Goal: Task Accomplishment & Management: Manage account settings

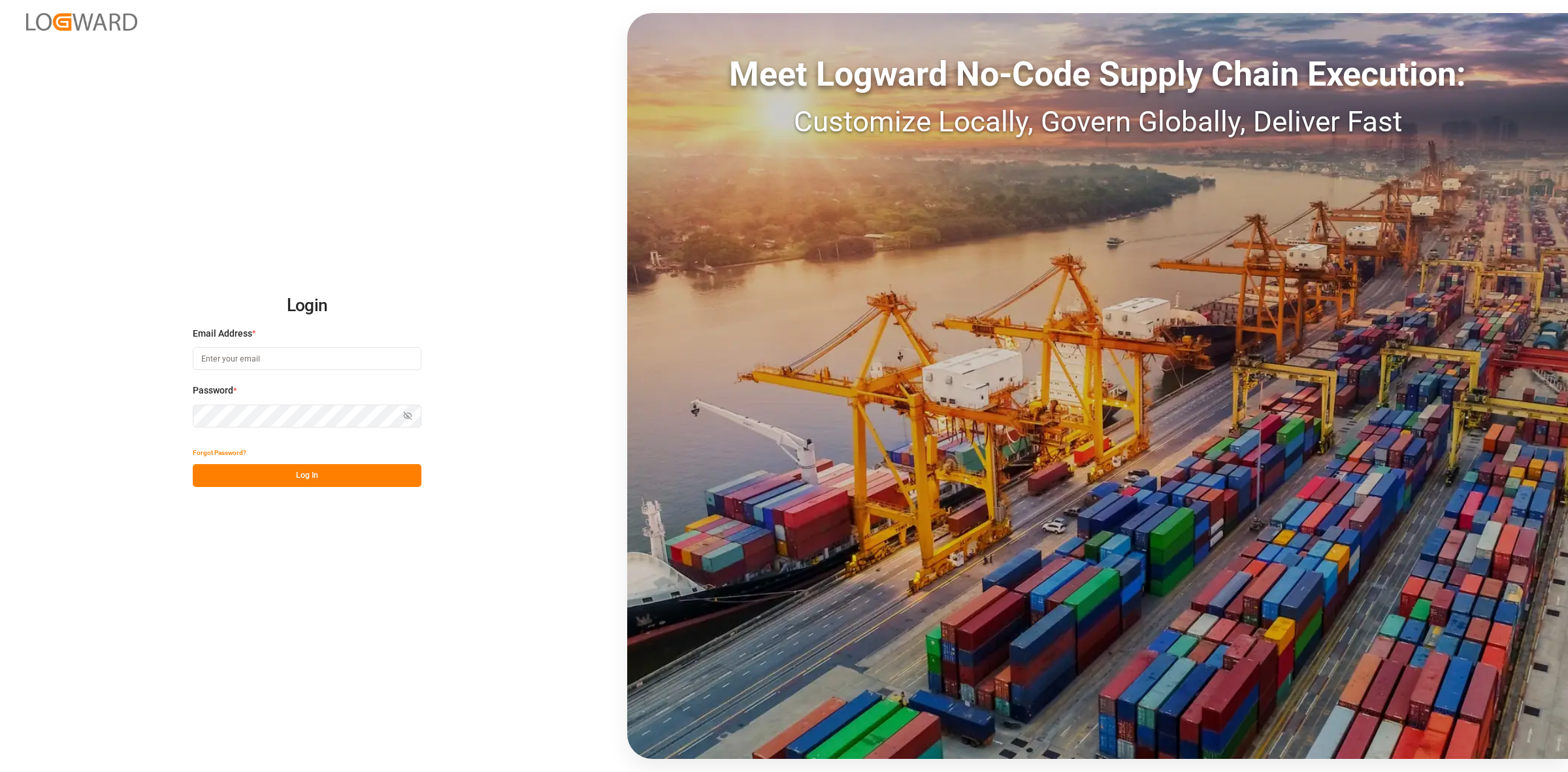
click at [242, 360] on input at bounding box center [307, 358] width 229 height 23
type input "a"
type input "[EMAIL_ADDRESS][DOMAIN_NAME]"
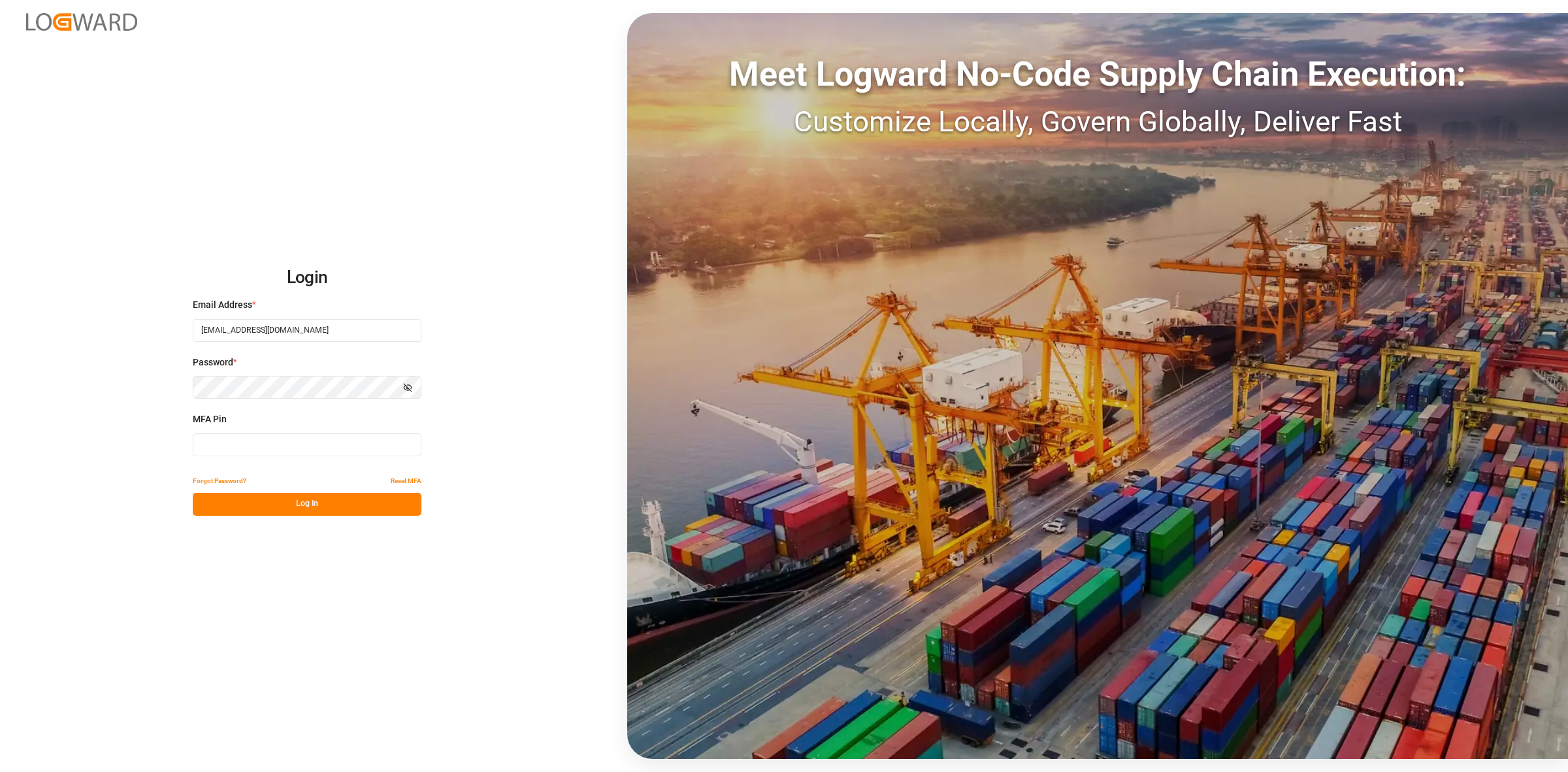
type input "757343"
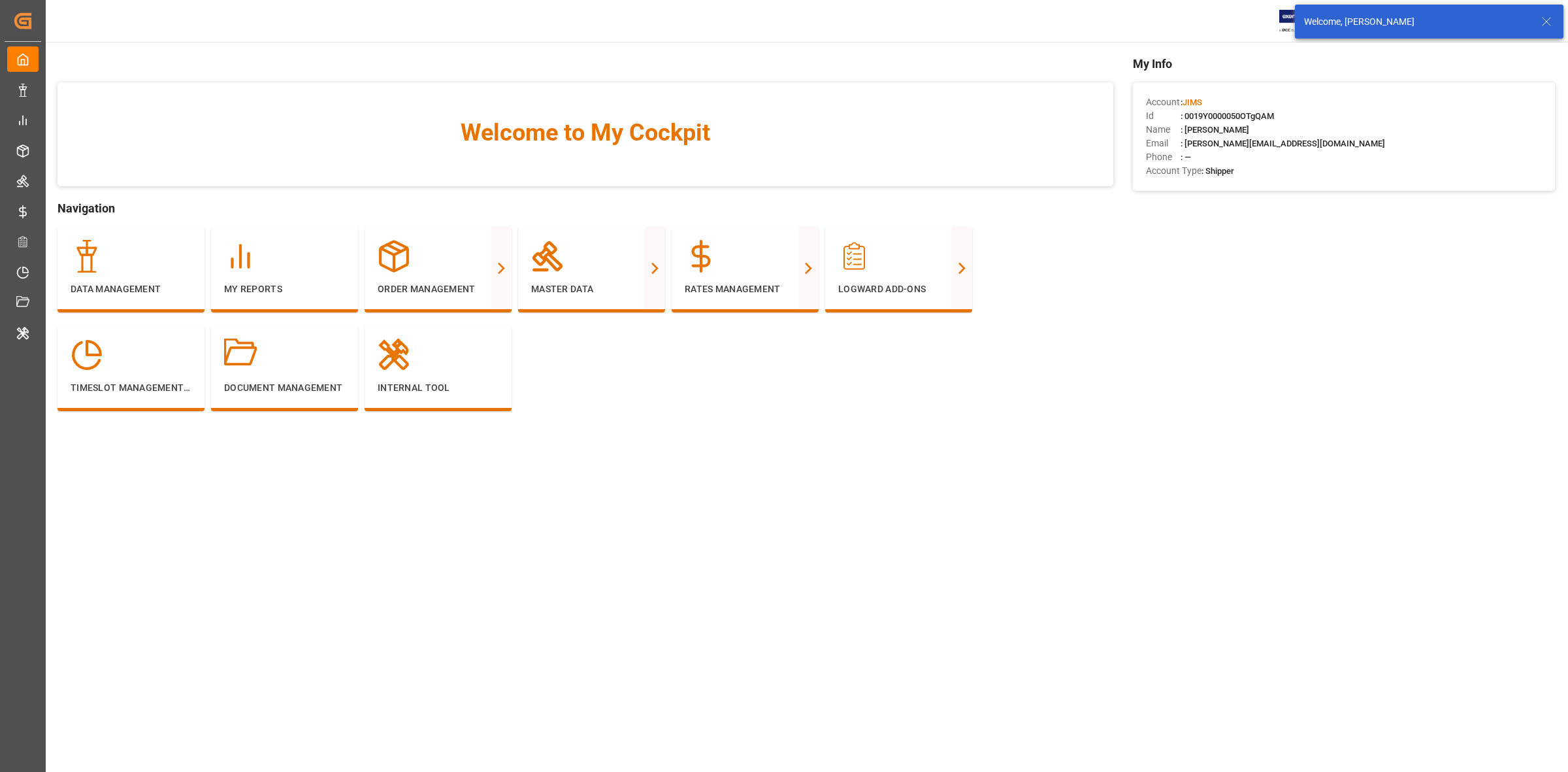
click at [1543, 25] on icon at bounding box center [1546, 22] width 16 height 16
click at [1351, 21] on div "JIMS" at bounding box center [1396, 21] width 126 height 19
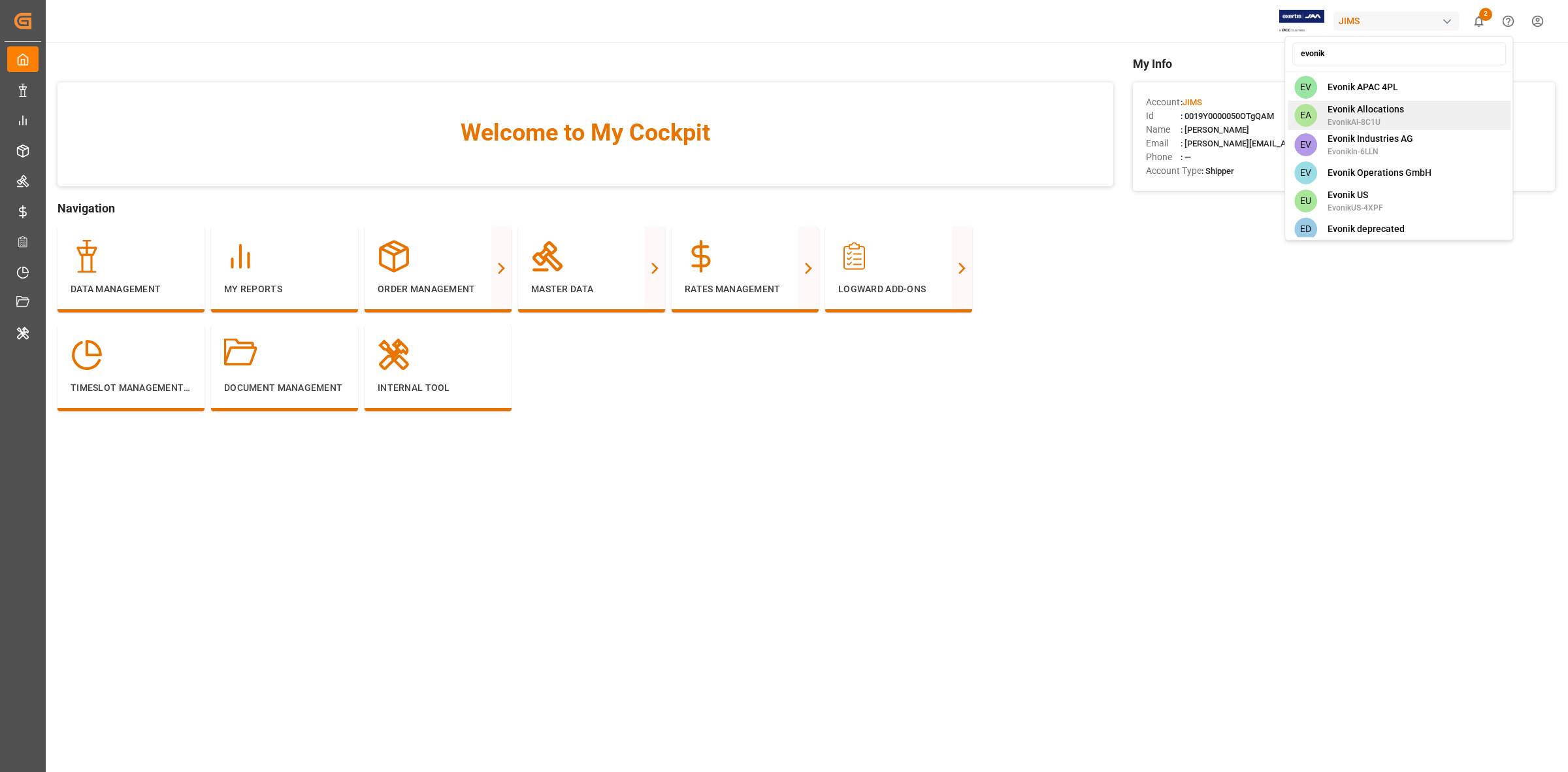
scroll to position [5, 0]
type input "evonik"
click at [1361, 184] on span "Evonik US" at bounding box center [1355, 191] width 55 height 14
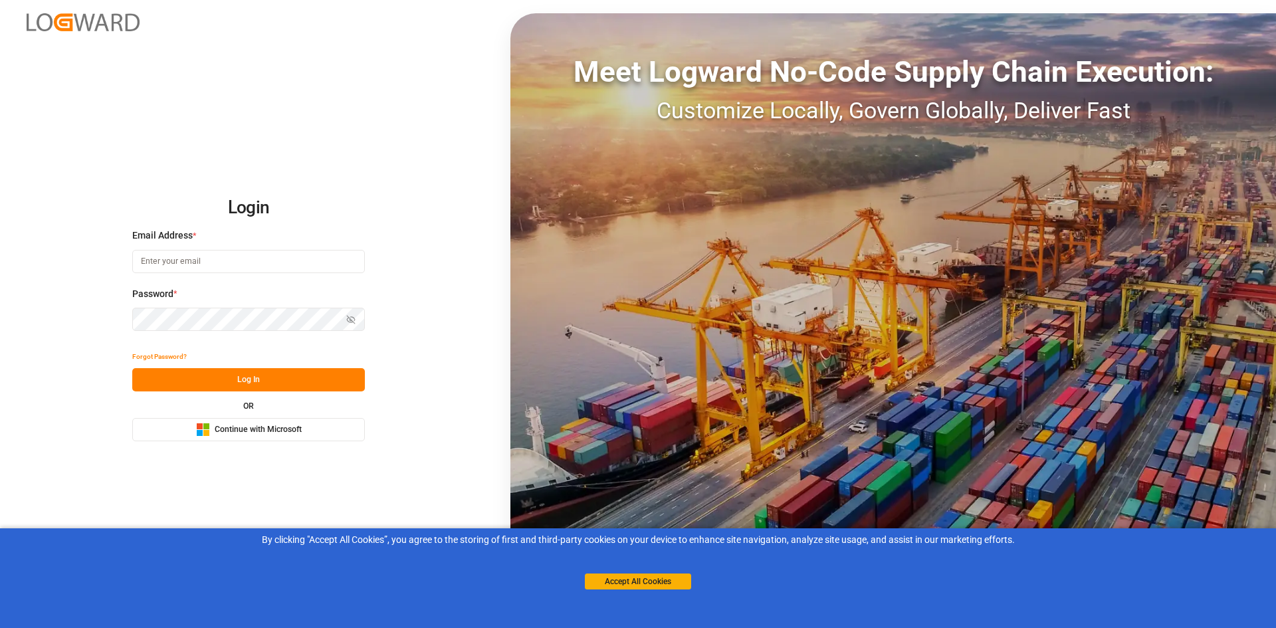
click at [227, 270] on input at bounding box center [248, 261] width 233 height 23
type input "[EMAIL_ADDRESS][DOMAIN_NAME]"
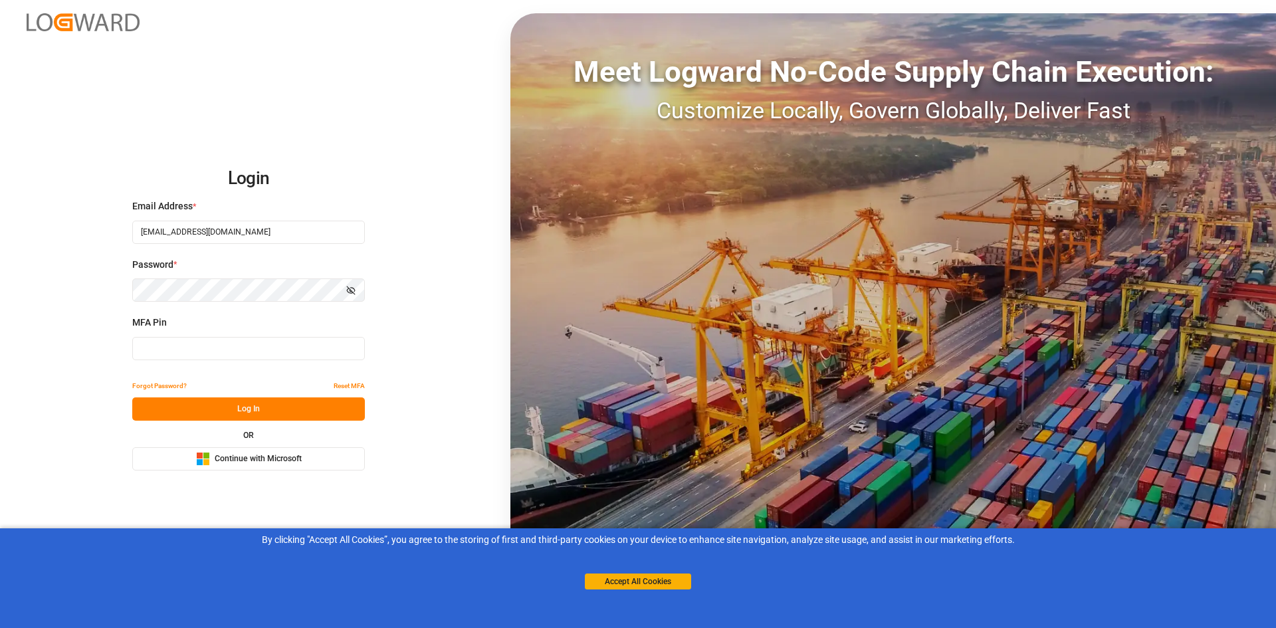
type input "788216"
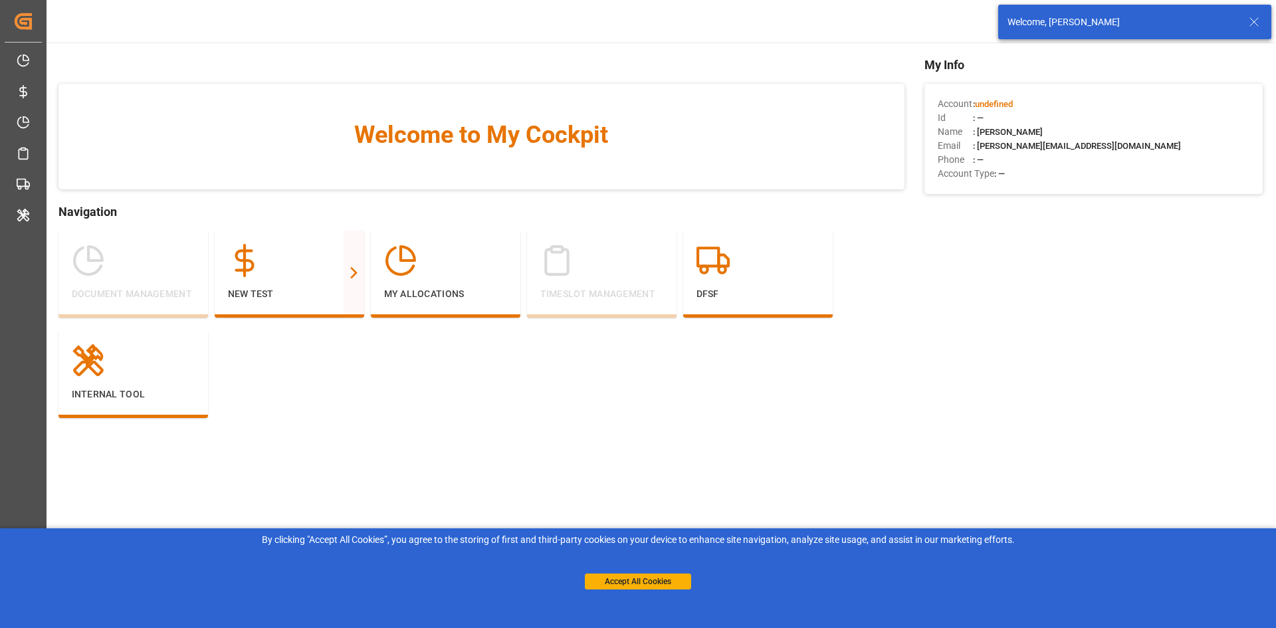
click at [1255, 15] on icon at bounding box center [1254, 22] width 16 height 16
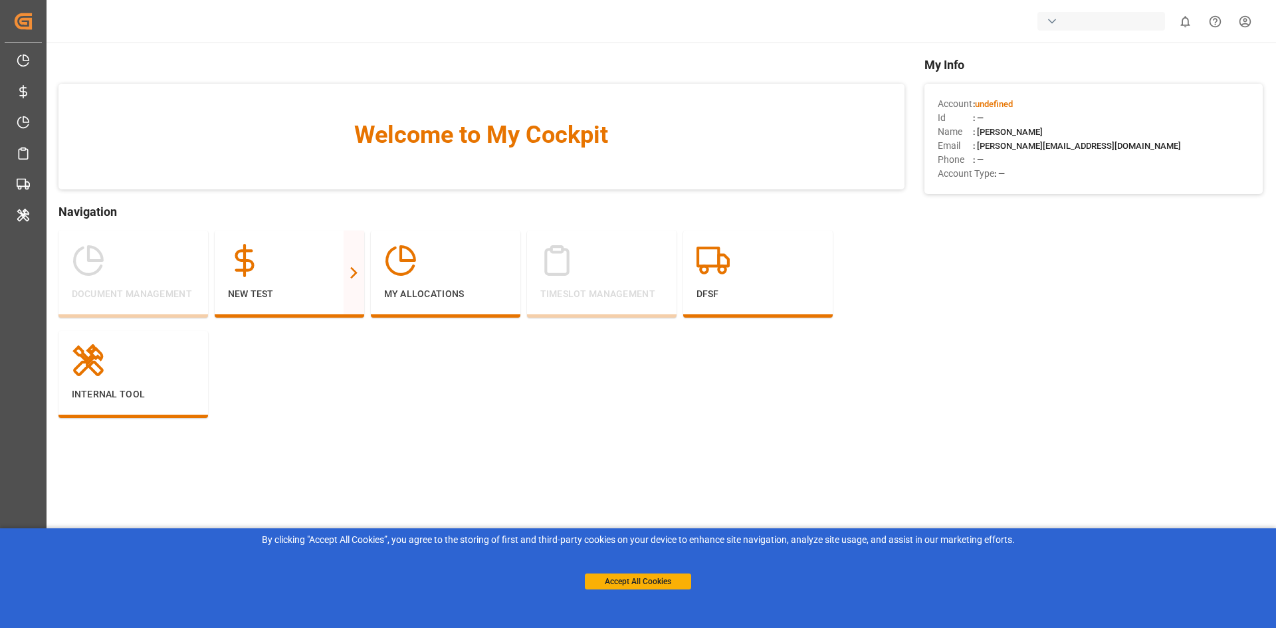
click at [1101, 25] on body "Created by potrace 1.15, written by Peter Selinger 2001-2017 Created by potrace…" at bounding box center [638, 314] width 1276 height 628
click at [1045, 27] on div "button" at bounding box center [1051, 21] width 13 height 13
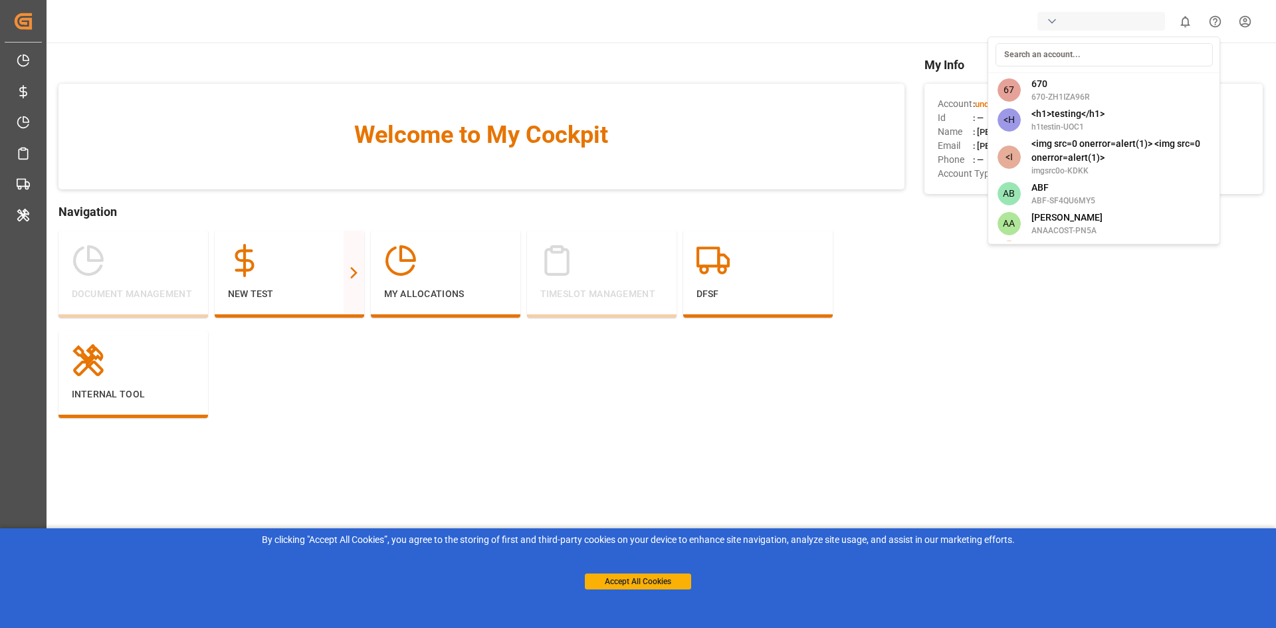
click at [1050, 24] on html "Created by potrace 1.15, written by Peter Selinger 2001-2017 Created by potrace…" at bounding box center [638, 314] width 1276 height 628
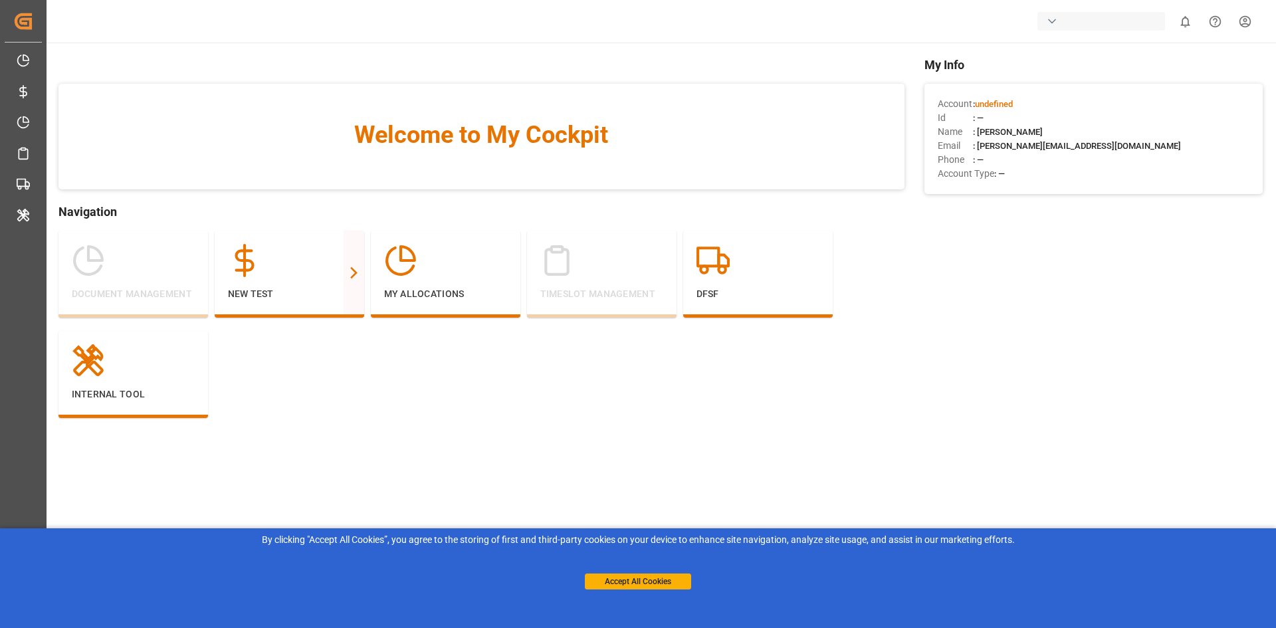
click at [1052, 20] on div "button" at bounding box center [1051, 21] width 13 height 13
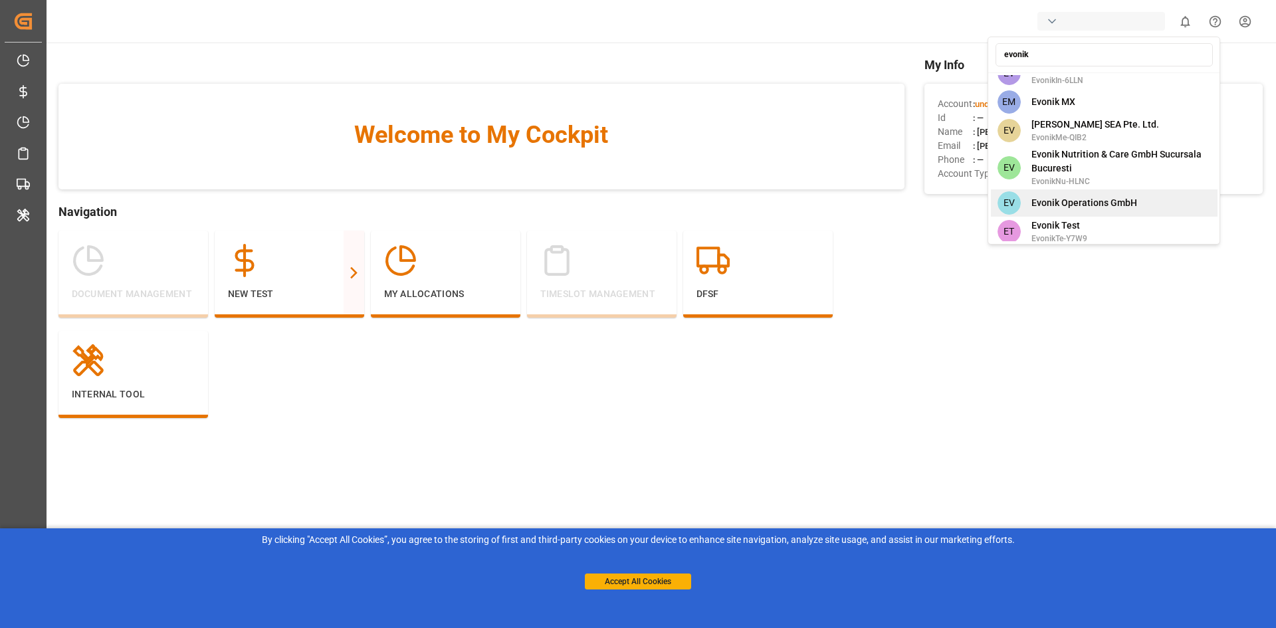
scroll to position [837, 0]
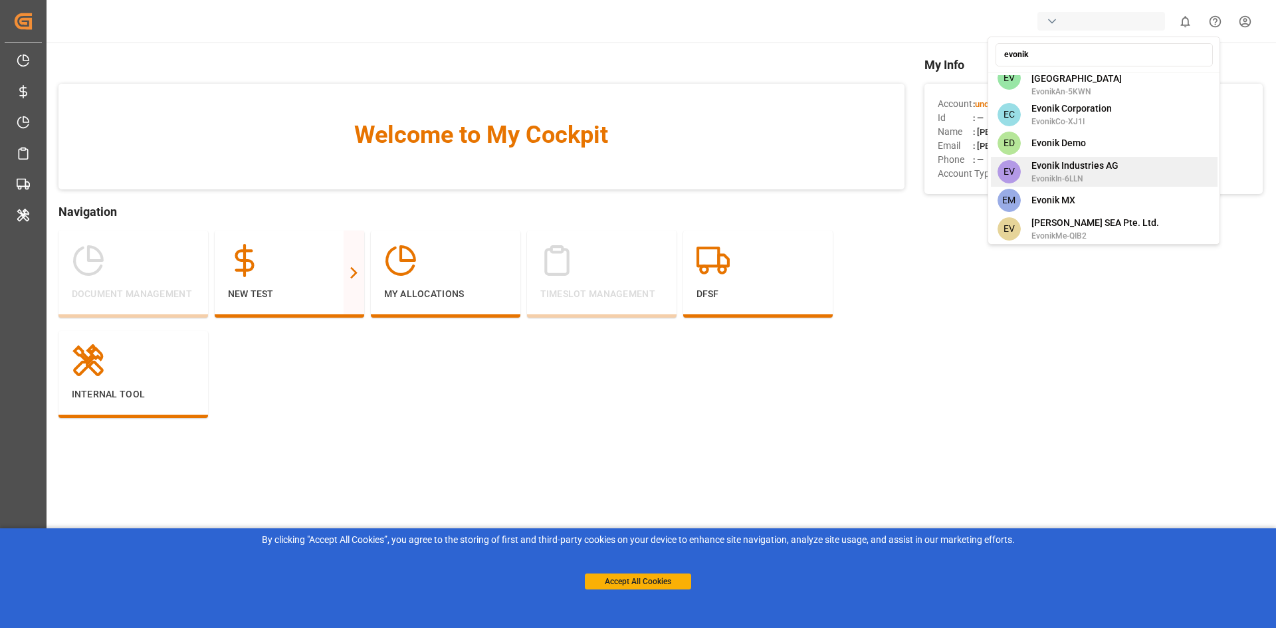
type input "evonik"
click at [1089, 159] on span "Evonik Industries AG" at bounding box center [1074, 166] width 87 height 14
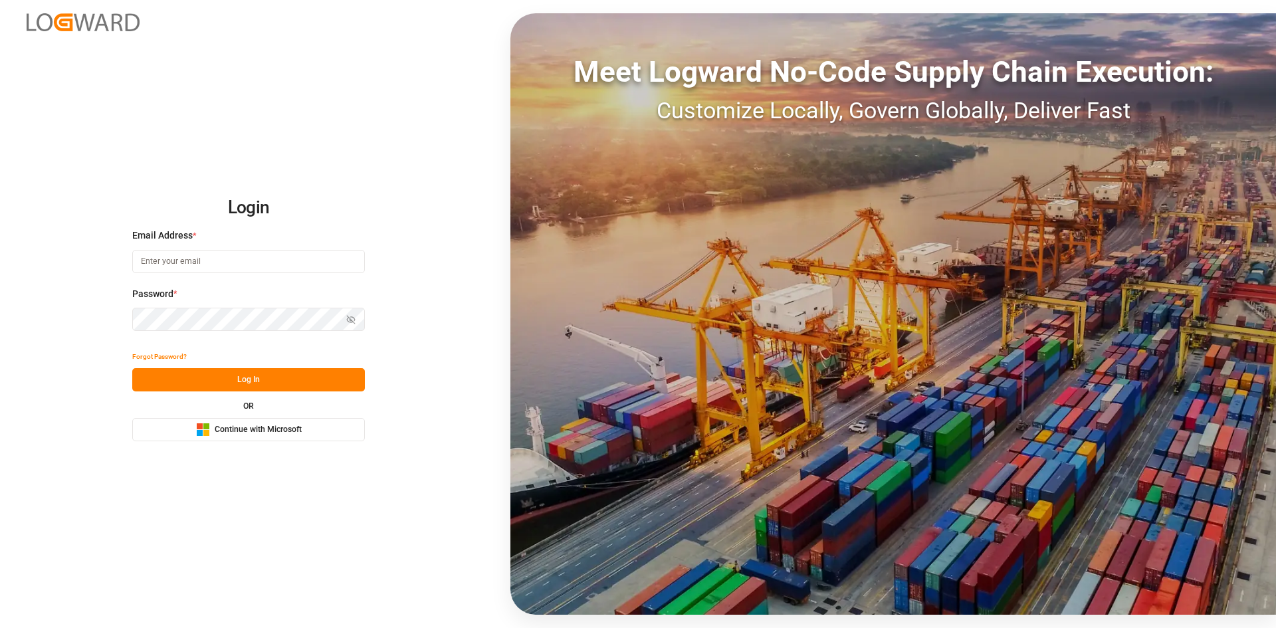
click at [276, 266] on input at bounding box center [248, 261] width 233 height 23
type input "[EMAIL_ADDRESS][DOMAIN_NAME]"
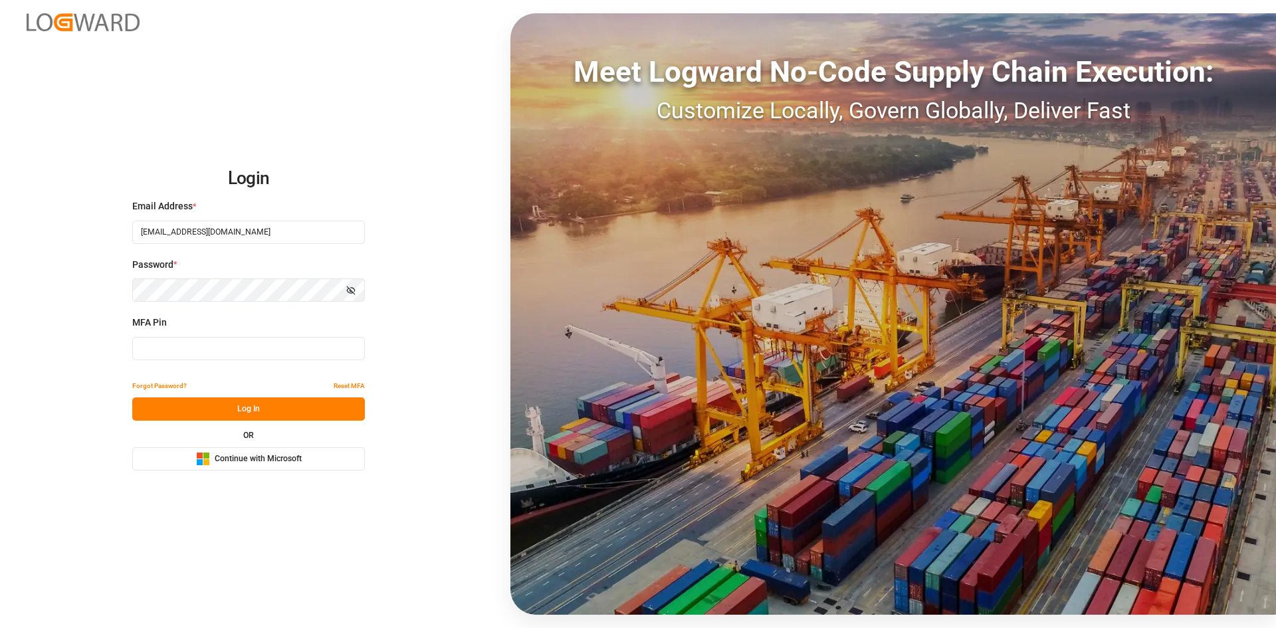
type input "348620"
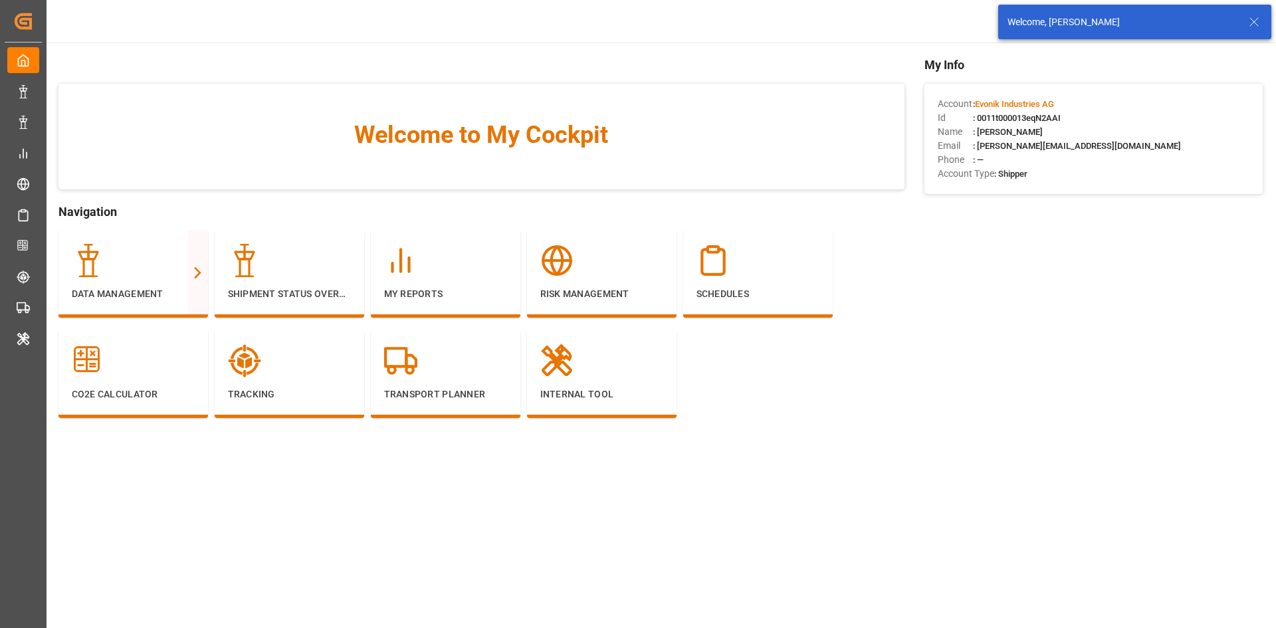
click at [1253, 21] on icon at bounding box center [1254, 22] width 16 height 16
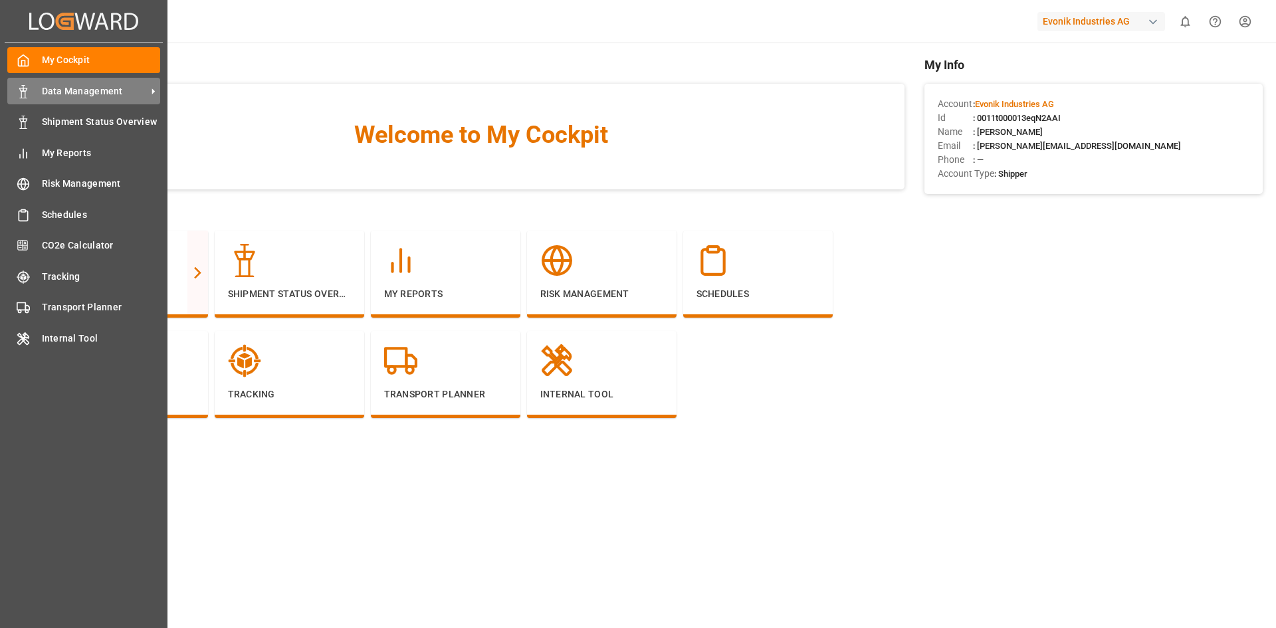
click at [99, 98] on span "Data Management" at bounding box center [94, 91] width 105 height 14
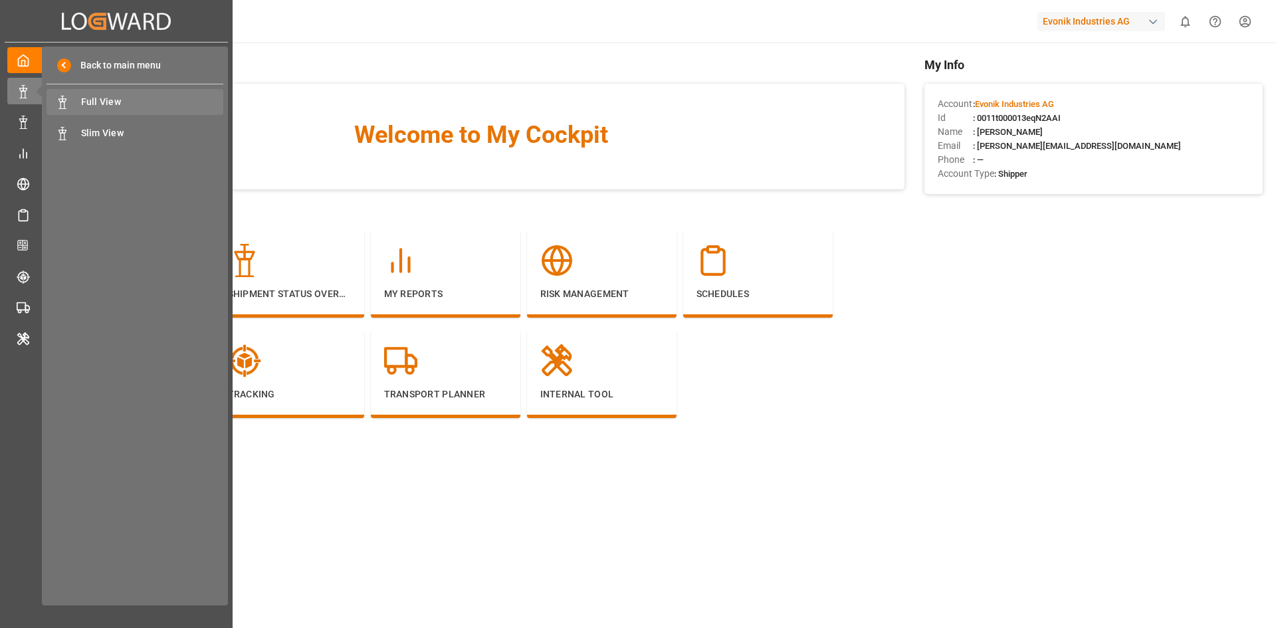
click at [138, 102] on span "Full View" at bounding box center [152, 102] width 143 height 14
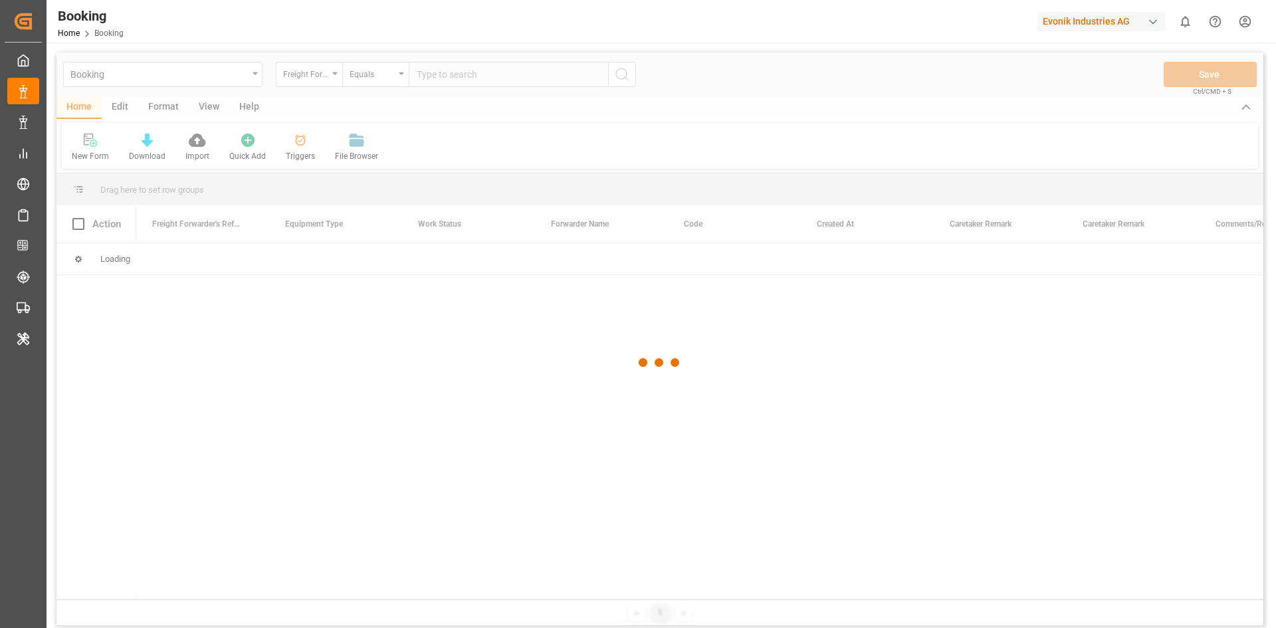
click at [245, 73] on div at bounding box center [659, 362] width 1207 height 620
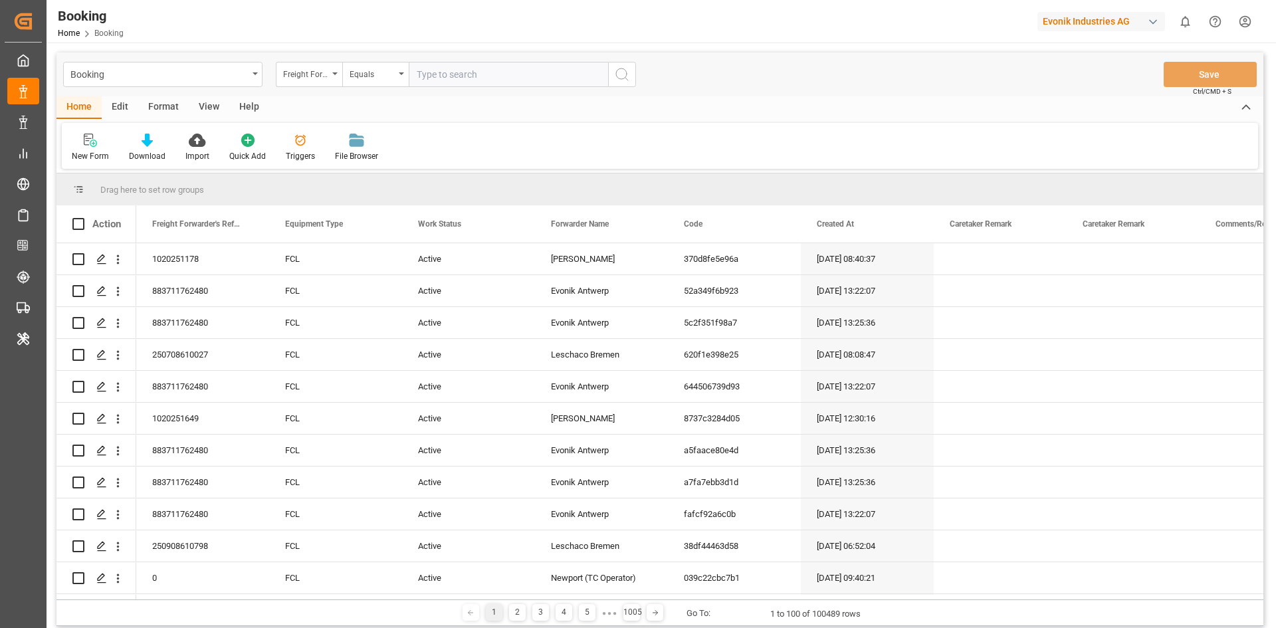
click at [245, 73] on div "Booking" at bounding box center [158, 73] width 177 height 17
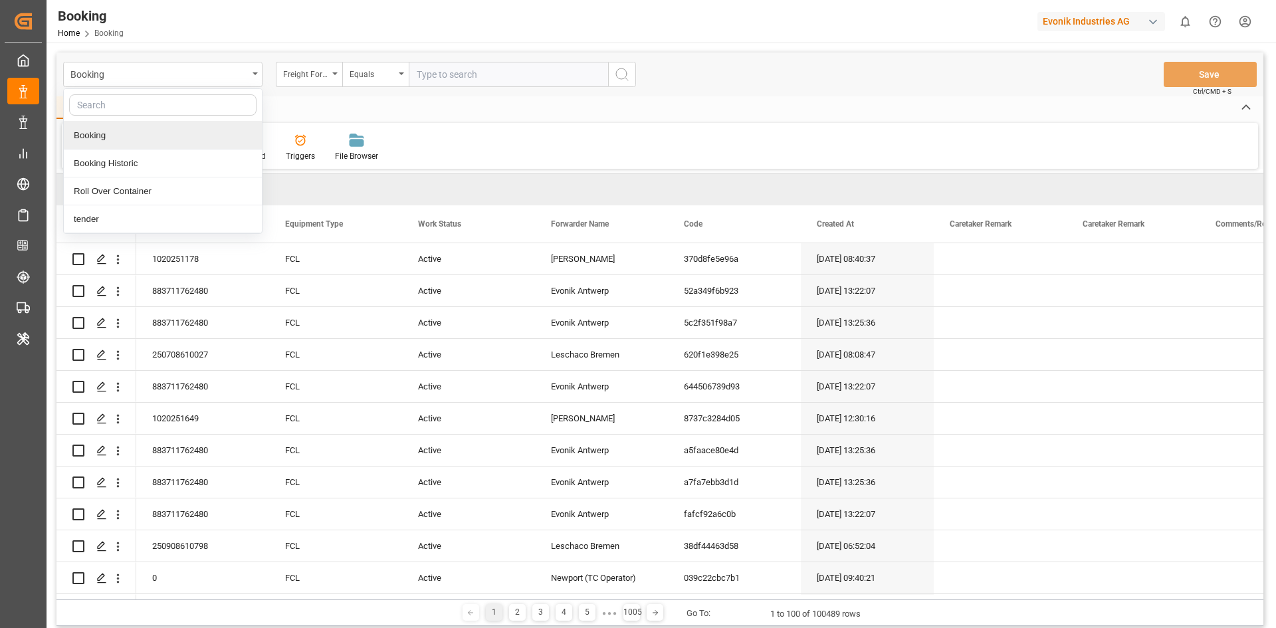
click at [163, 133] on div "Booking" at bounding box center [163, 136] width 198 height 28
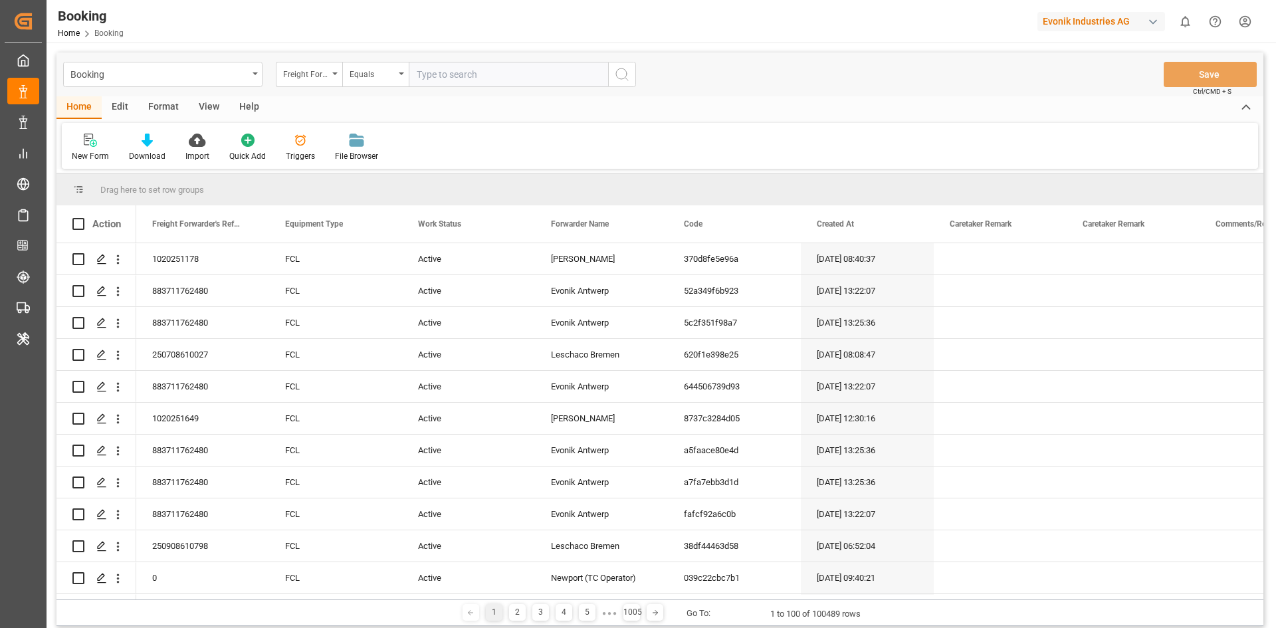
click at [490, 74] on input "text" at bounding box center [508, 74] width 199 height 25
paste input "250908610361"
type input "250908610361"
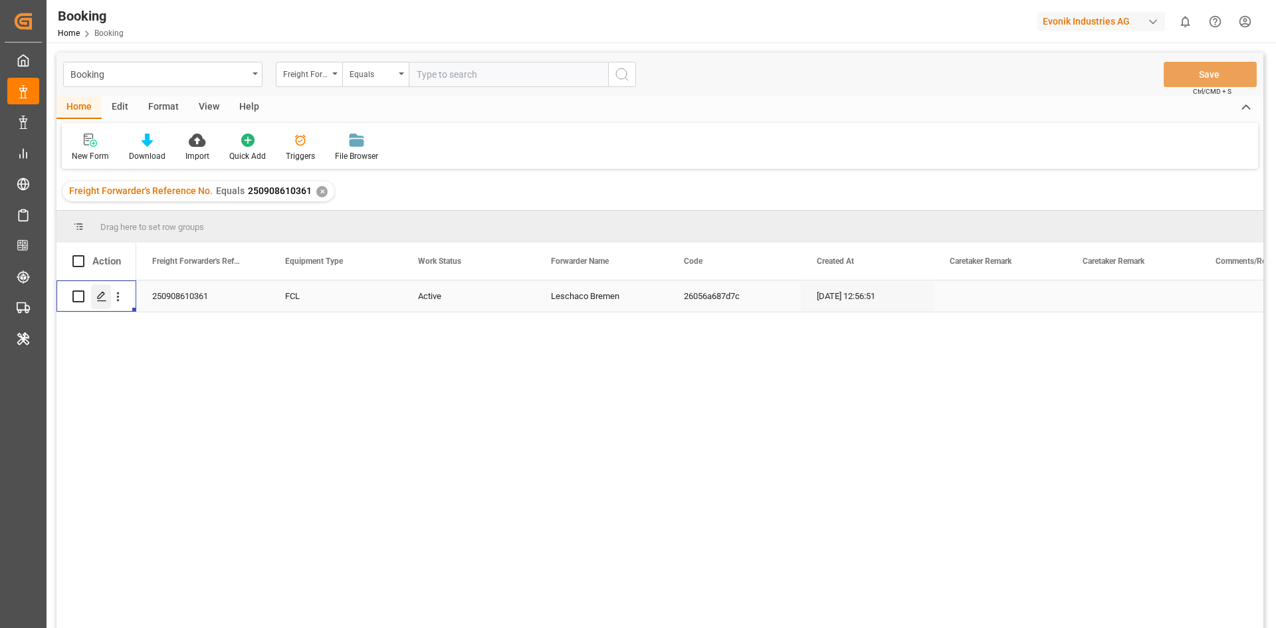
click at [102, 291] on icon "Press SPACE to select this row." at bounding box center [101, 296] width 11 height 11
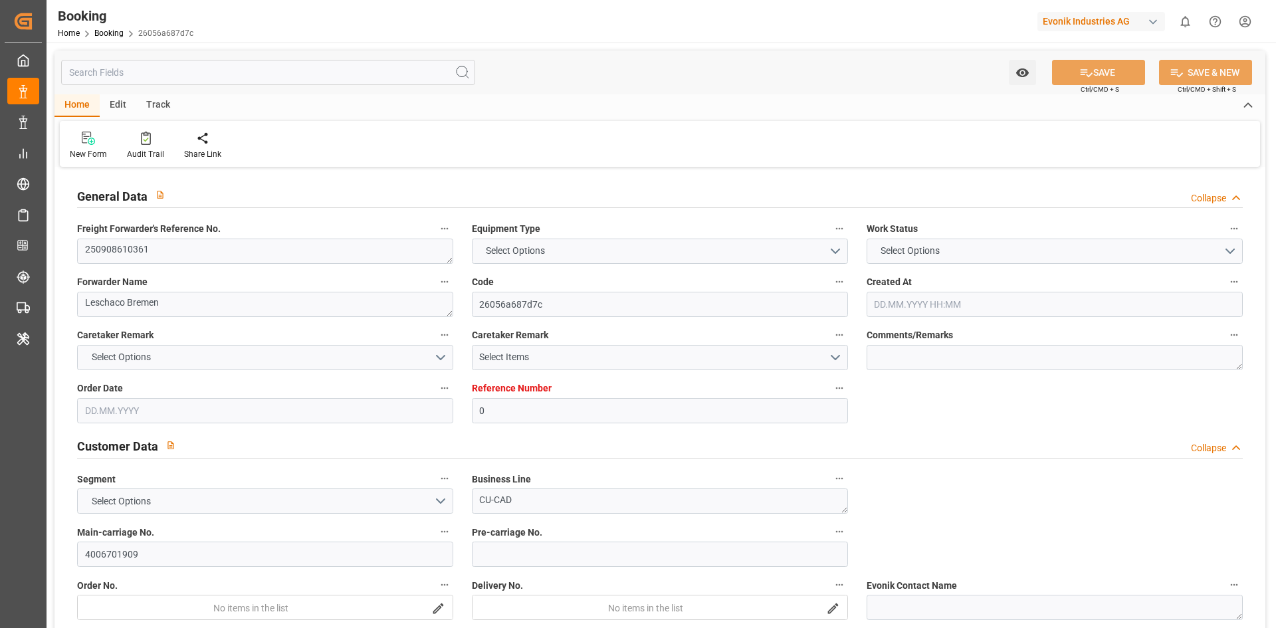
type input "0"
type input "9665621"
type input "Hapag Lloyd"
type input "Hapag Lloyd Aktiengesellschaft"
type input "DEHAM"
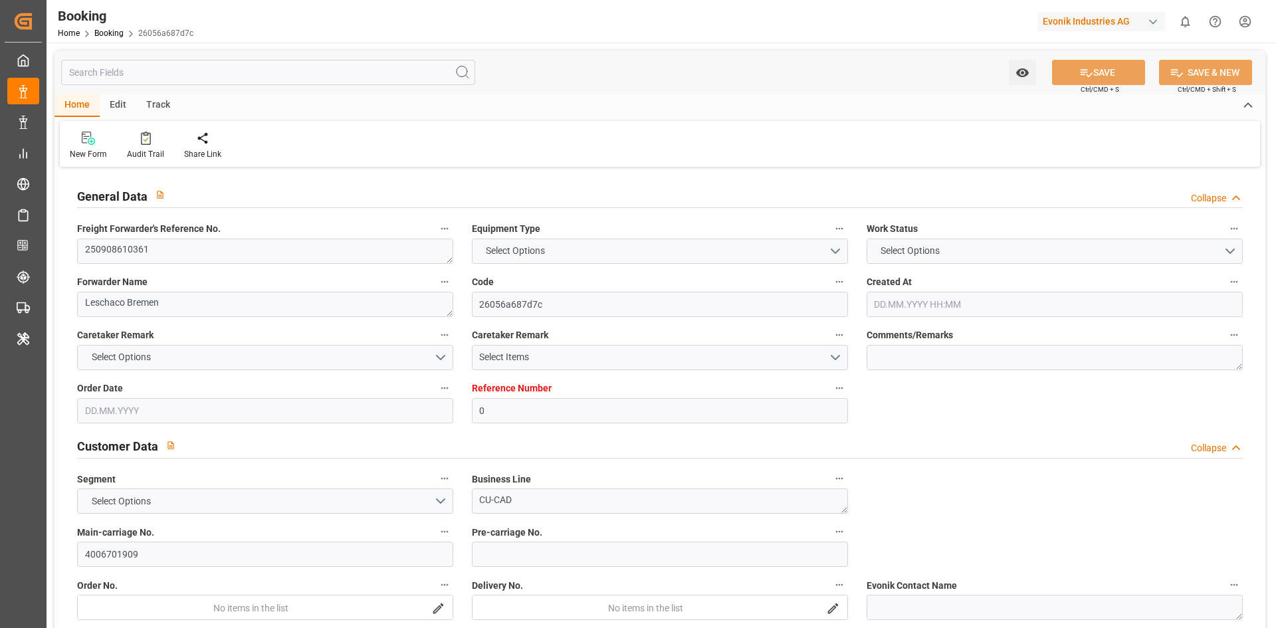
type input "INNSA"
type input "DEHAM"
type input "INNSA"
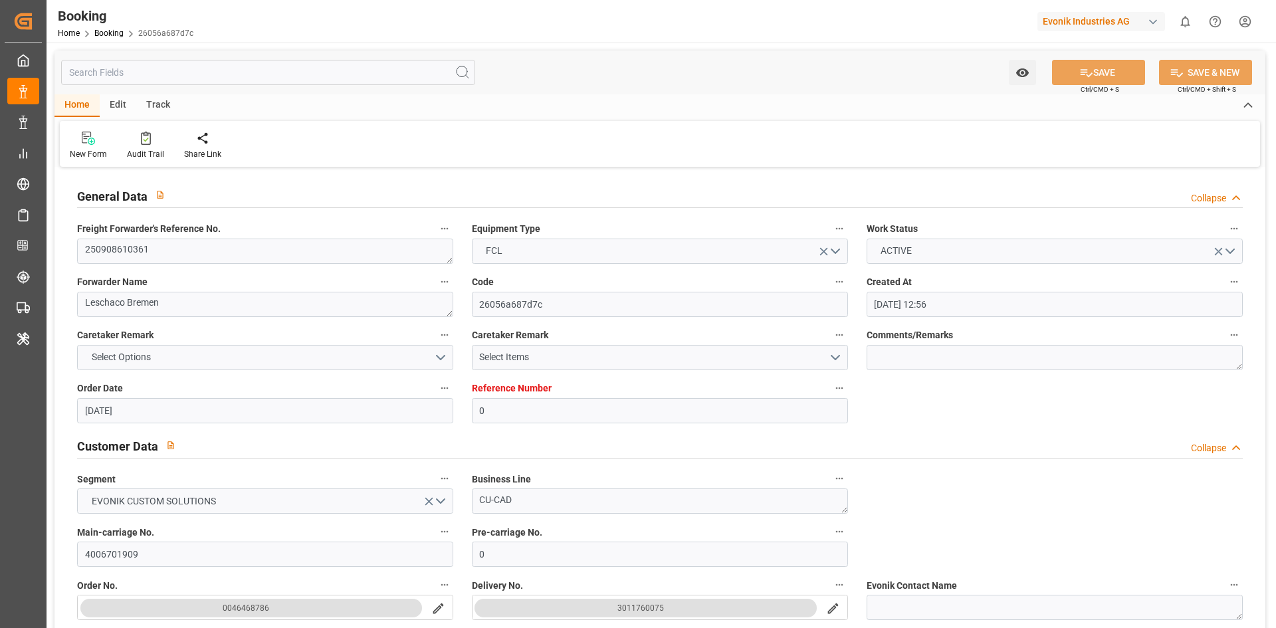
type input "19.08.2025 12:56"
type input "19.08.2025"
type input "05.11.2025"
type input "03.09.2025"
type input "15.09.2025 23:00"
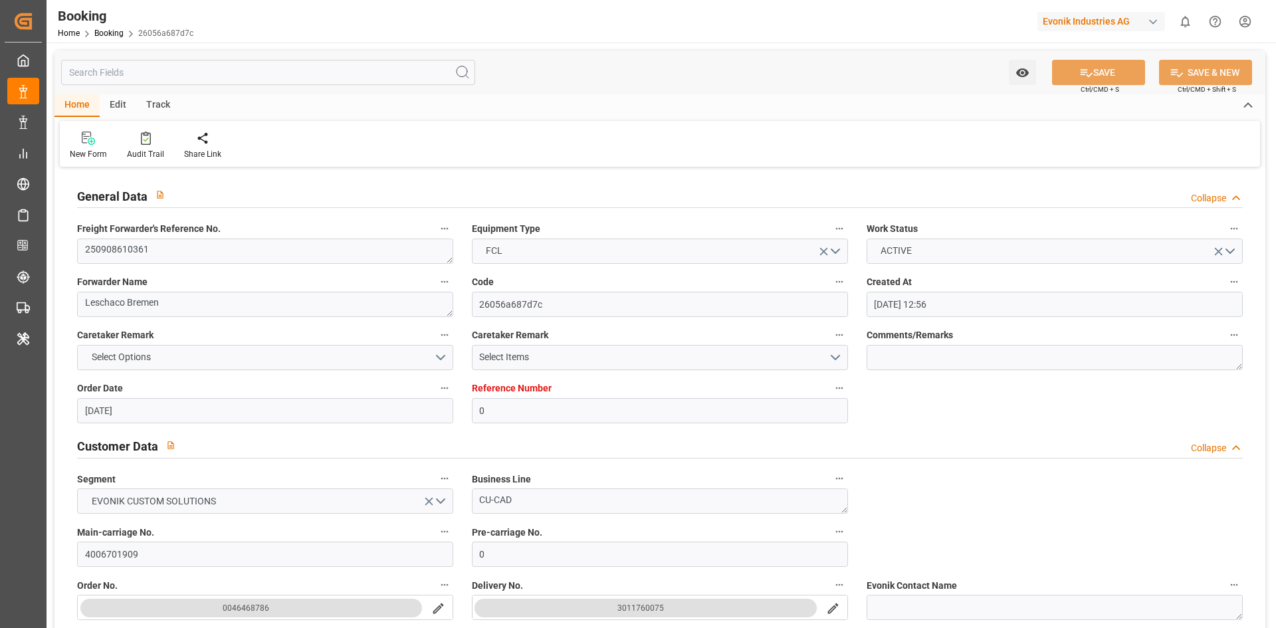
type input "15.09.2025 00:00"
type input "29.10.2025 10:00"
type input "29.09.2025 00:00"
type input "07.09.2025 14:03"
type input "07.09.2025"
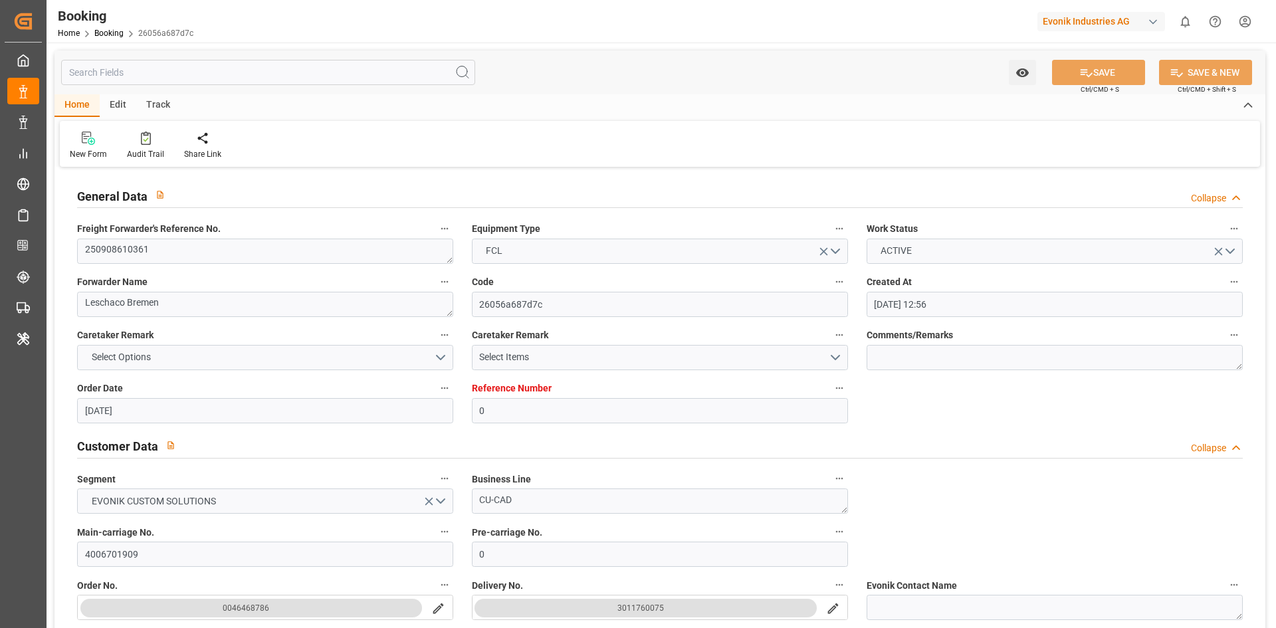
type input "15.09.2025 23:00"
type input "29.10.2025 10:00"
click at [183, 80] on input "text" at bounding box center [268, 72] width 414 height 25
click at [124, 549] on input "4006701909" at bounding box center [265, 554] width 376 height 25
